Goal: Transaction & Acquisition: Book appointment/travel/reservation

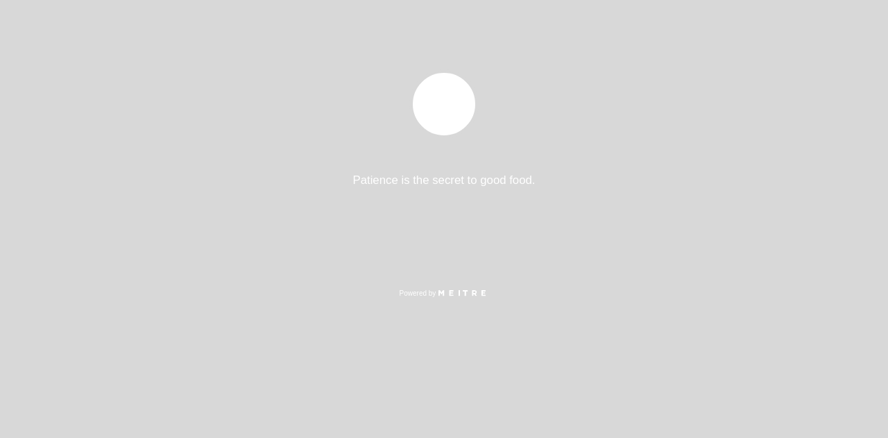
select select "es"
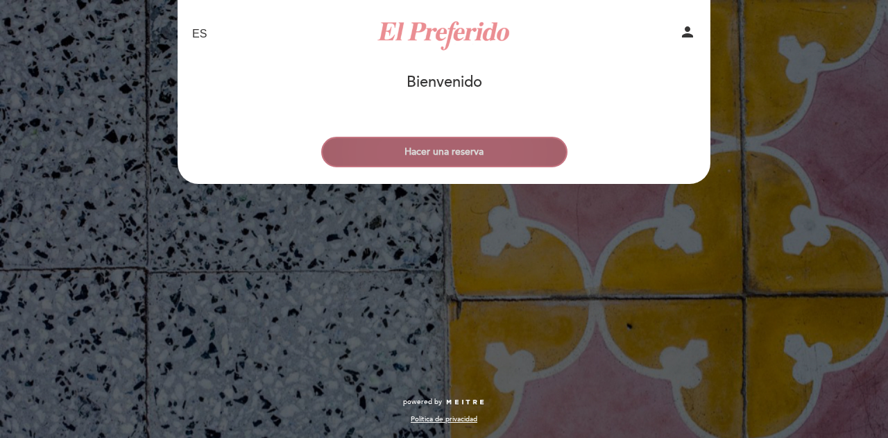
click at [394, 142] on button "Hacer una reserva" at bounding box center [444, 152] width 246 height 31
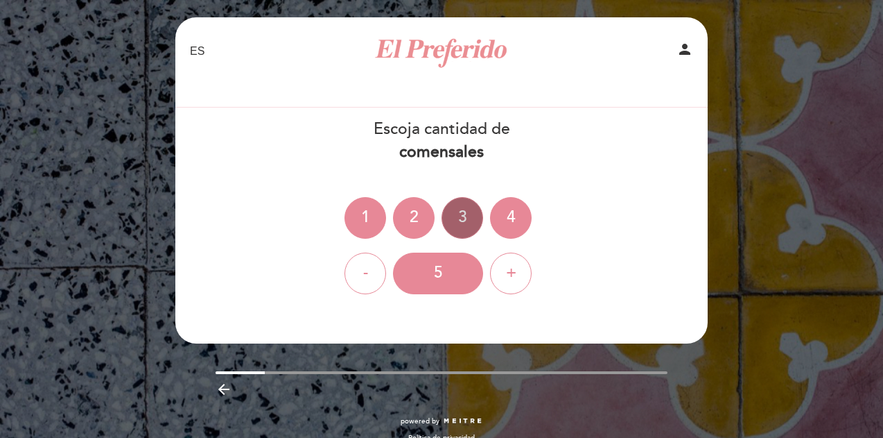
click at [459, 212] on div "3" at bounding box center [463, 218] width 42 height 42
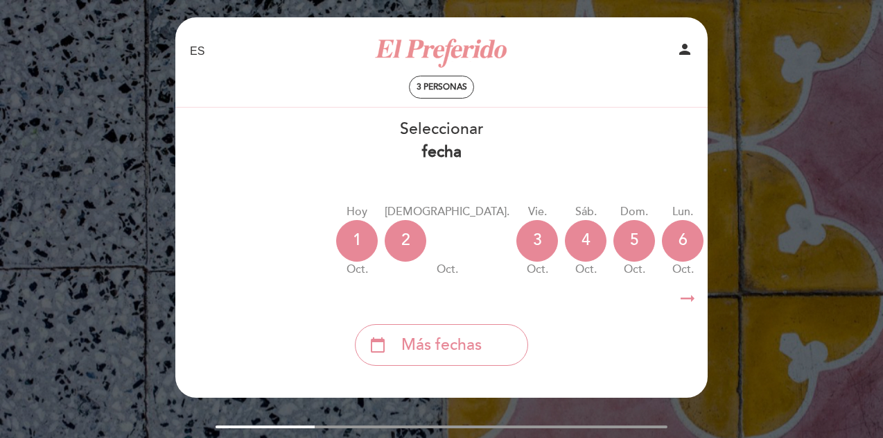
click at [684, 297] on icon "arrow_right_alt" at bounding box center [687, 299] width 21 height 30
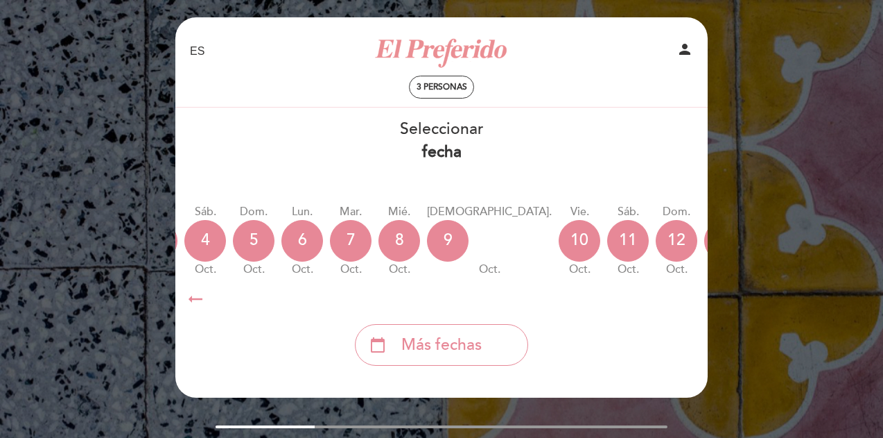
click at [684, 297] on icon "arrow_right_alt" at bounding box center [687, 299] width 21 height 30
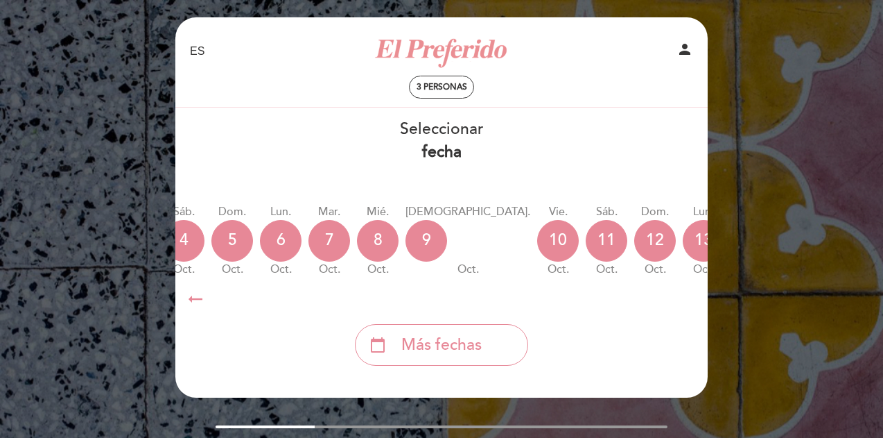
scroll to position [0, 404]
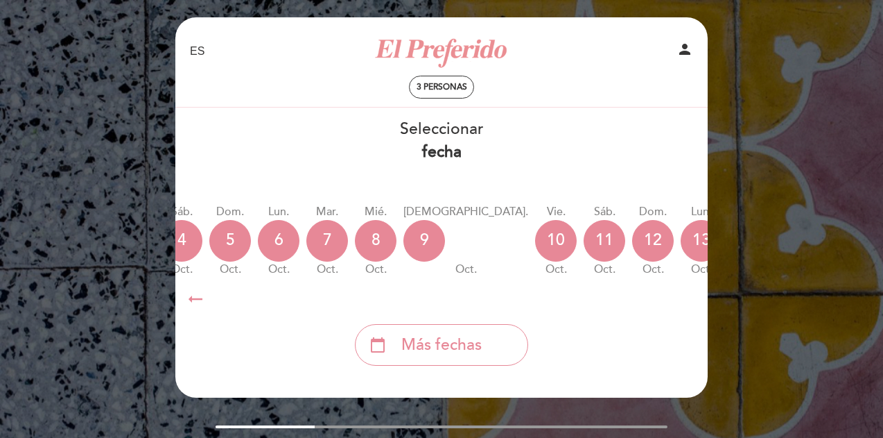
click at [684, 297] on icon "arrow_right_alt" at bounding box center [687, 299] width 21 height 30
click at [839, 248] on icon "calendar_today" at bounding box center [847, 240] width 17 height 24
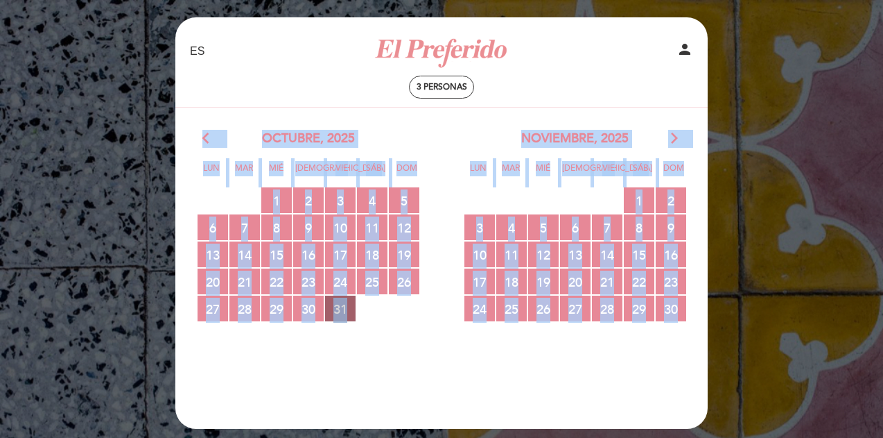
click at [340, 302] on span "31 RESERVAS DISPONIBLES" at bounding box center [340, 308] width 31 height 26
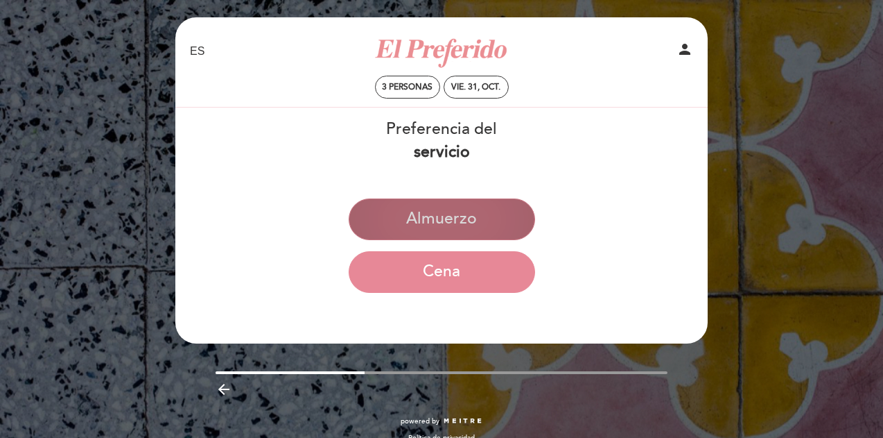
click at [428, 226] on button "Almuerzo" at bounding box center [442, 219] width 187 height 42
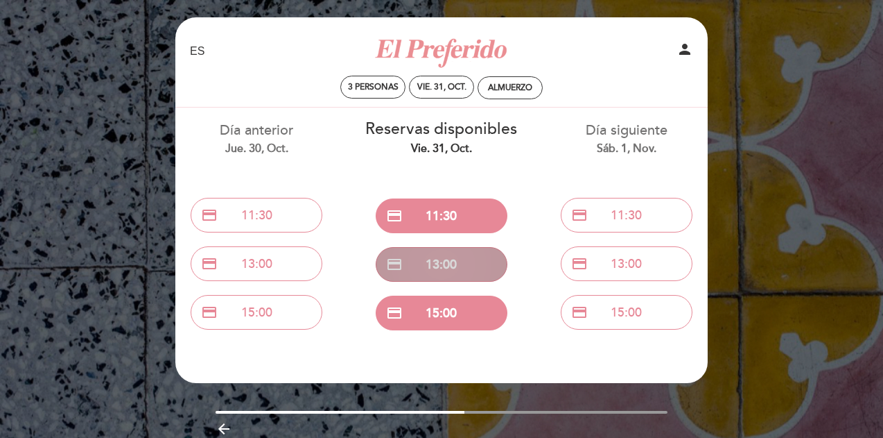
click at [447, 254] on button "credit_card 13:00" at bounding box center [442, 264] width 132 height 35
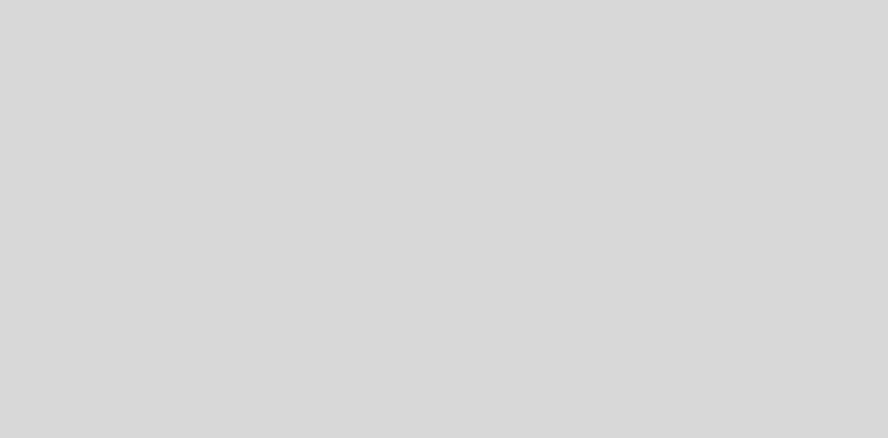
select select "es"
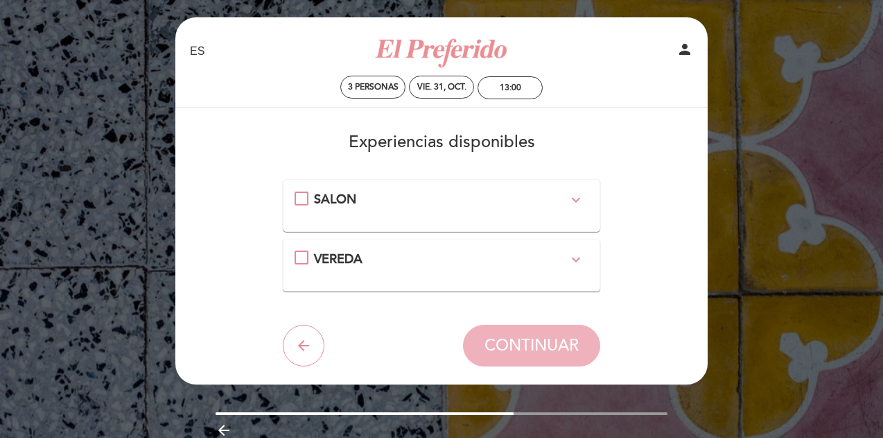
click at [311, 202] on div "SALON expand_more" at bounding box center [442, 200] width 295 height 18
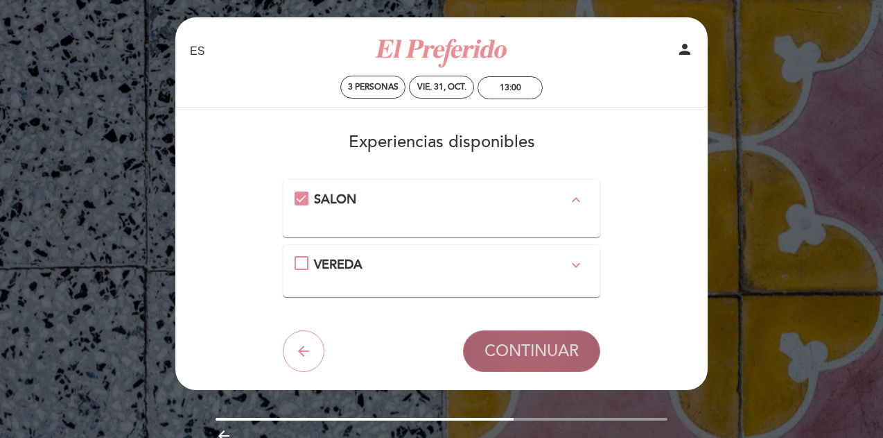
click at [528, 356] on span "CONTINUAR" at bounding box center [532, 350] width 94 height 19
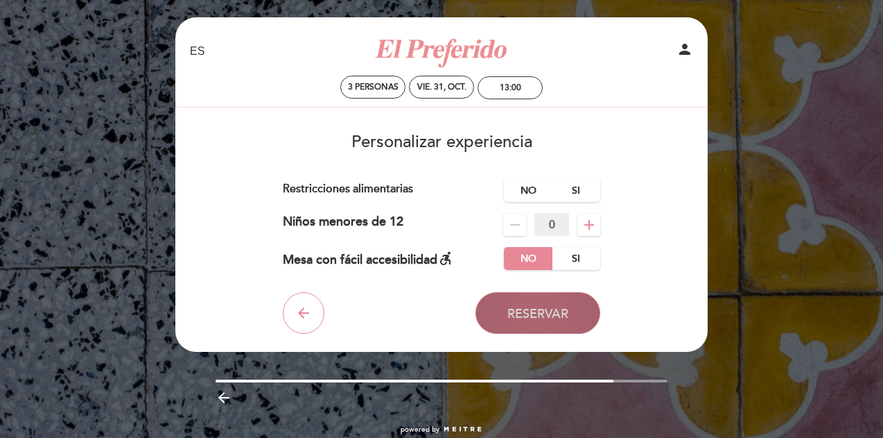
click at [538, 304] on button "Reservar" at bounding box center [538, 313] width 125 height 42
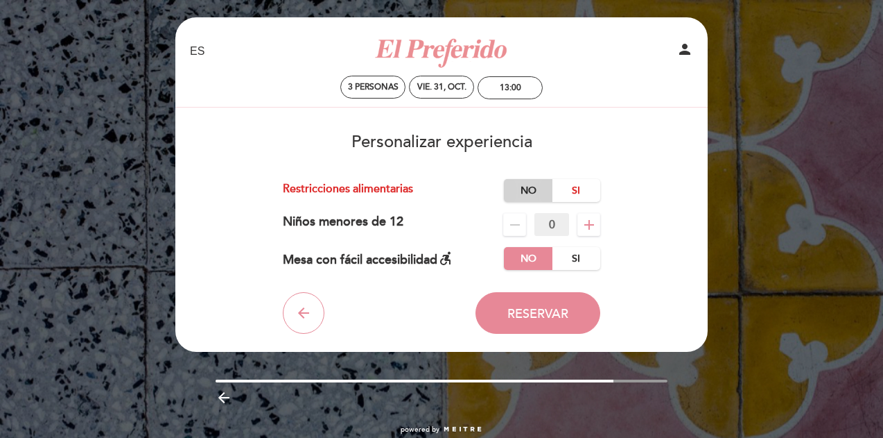
click at [526, 181] on label "No" at bounding box center [528, 190] width 49 height 23
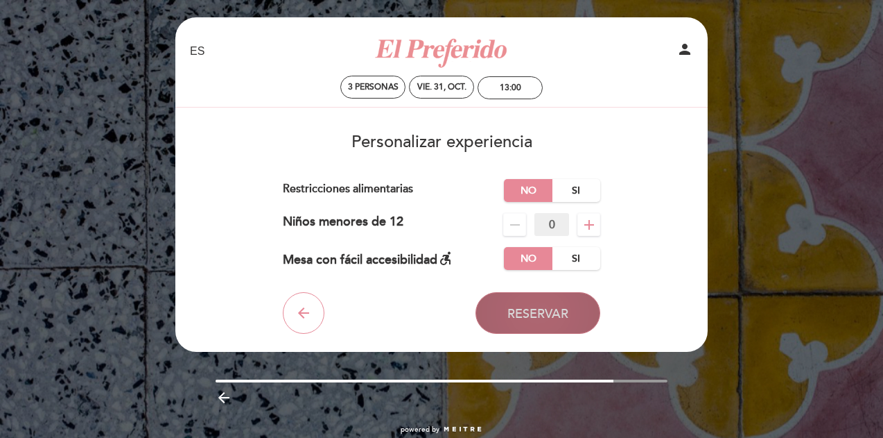
click at [545, 325] on button "Reservar" at bounding box center [538, 313] width 125 height 42
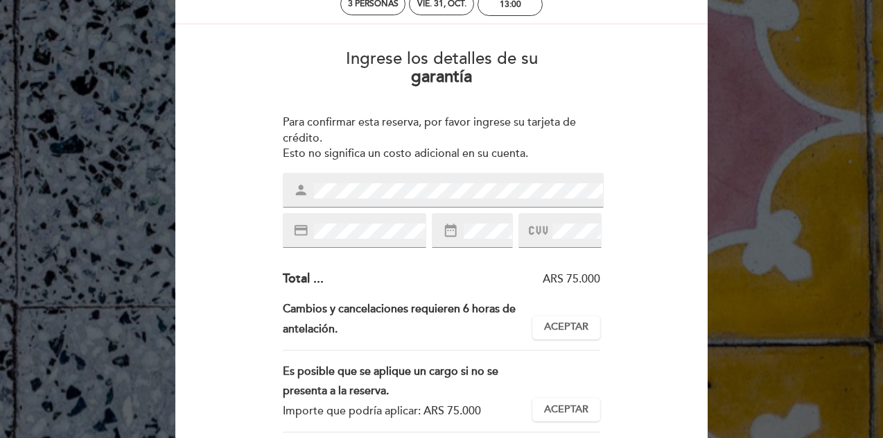
scroll to position [78, 0]
